Goal: Task Accomplishment & Management: Complete application form

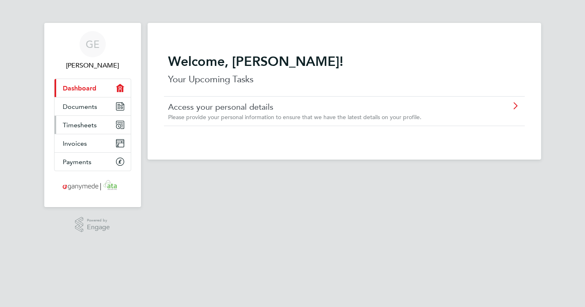
click at [85, 118] on link "Timesheets" at bounding box center [93, 125] width 76 height 18
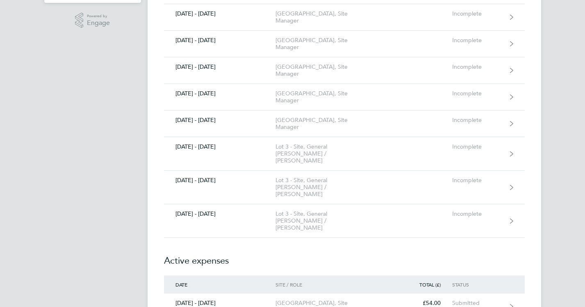
scroll to position [224, 0]
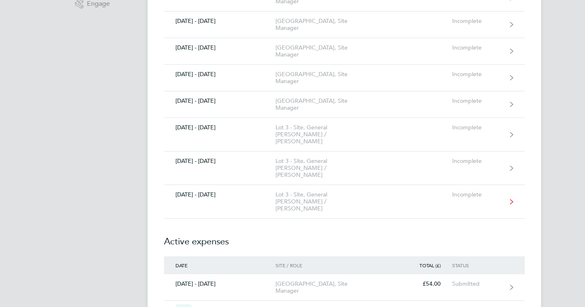
click at [212, 191] on div "[DATE] - [DATE]" at bounding box center [220, 194] width 112 height 7
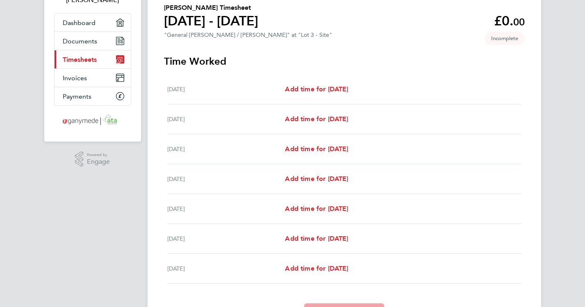
scroll to position [66, 0]
click at [327, 86] on span "Add time for [DATE]" at bounding box center [316, 89] width 63 height 8
click at [325, 87] on span "Add time for [DATE]" at bounding box center [316, 89] width 63 height 8
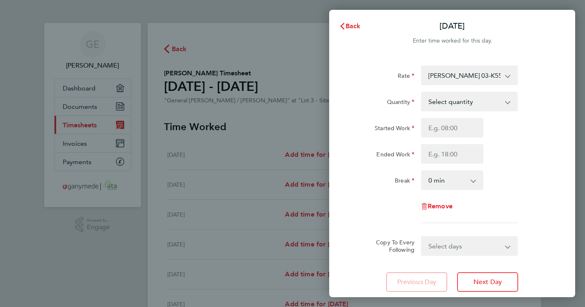
click at [504, 95] on select "Select quantity 0.5 1" at bounding box center [464, 102] width 85 height 18
select select "1"
click at [422, 93] on select "Select quantity 0.5 1" at bounding box center [464, 102] width 85 height 18
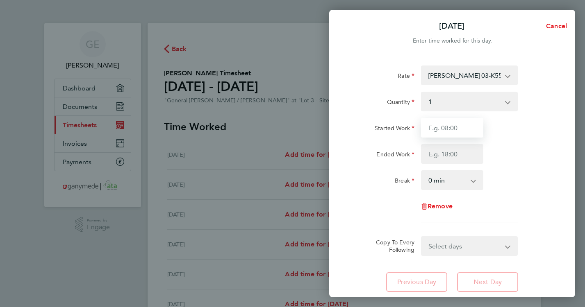
click at [437, 130] on input "Started Work" at bounding box center [452, 128] width 62 height 20
type input "07:30"
click at [455, 152] on input "Ended Work" at bounding box center [452, 154] width 62 height 20
type input "17:00"
click at [473, 182] on app-icon-cross-button at bounding box center [478, 180] width 10 height 18
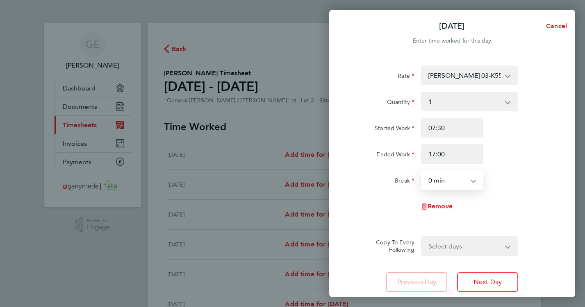
click at [435, 179] on select "0 min 15 min 30 min 45 min 60 min 75 min 90 min" at bounding box center [447, 180] width 51 height 18
select select "30"
click at [422, 171] on select "0 min 15 min 30 min 45 min 60 min 75 min 90 min" at bounding box center [447, 180] width 51 height 18
drag, startPoint x: 507, startPoint y: 247, endPoint x: 512, endPoint y: 250, distance: 4.8
click at [508, 247] on app-icon-cross-button at bounding box center [513, 246] width 10 height 18
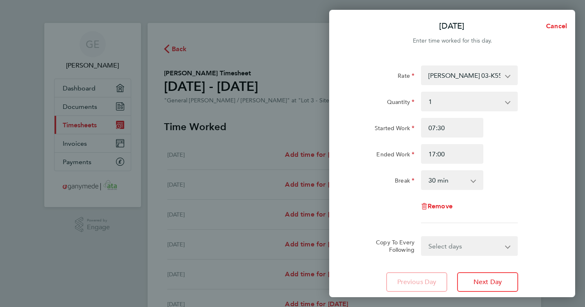
click at [511, 248] on app-icon-cross-button at bounding box center [513, 246] width 10 height 18
click at [507, 245] on select "Select days Day Weekday (Mon-Fri) Weekend (Sat-Sun) [DATE] [DATE] [DATE] [DATE]…" at bounding box center [465, 246] width 86 height 18
select select "WEEKDAY"
click at [422, 237] on select "Select days Day Weekday (Mon-Fri) Weekend (Sat-Sun) [DATE] [DATE] [DATE] [DATE]…" at bounding box center [465, 246] width 86 height 18
select select "[DATE]"
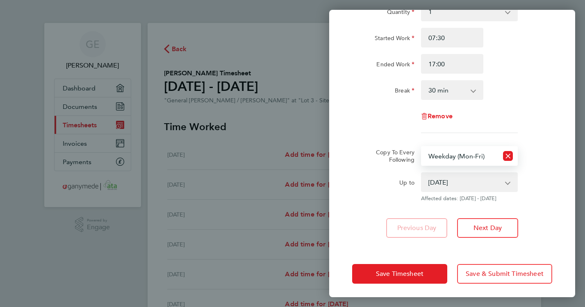
scroll to position [93, 0]
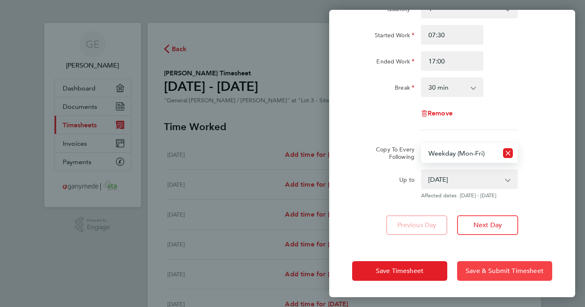
click at [503, 276] on button "Save & Submit Timesheet" at bounding box center [504, 271] width 95 height 20
